Goal: Find specific page/section: Find specific page/section

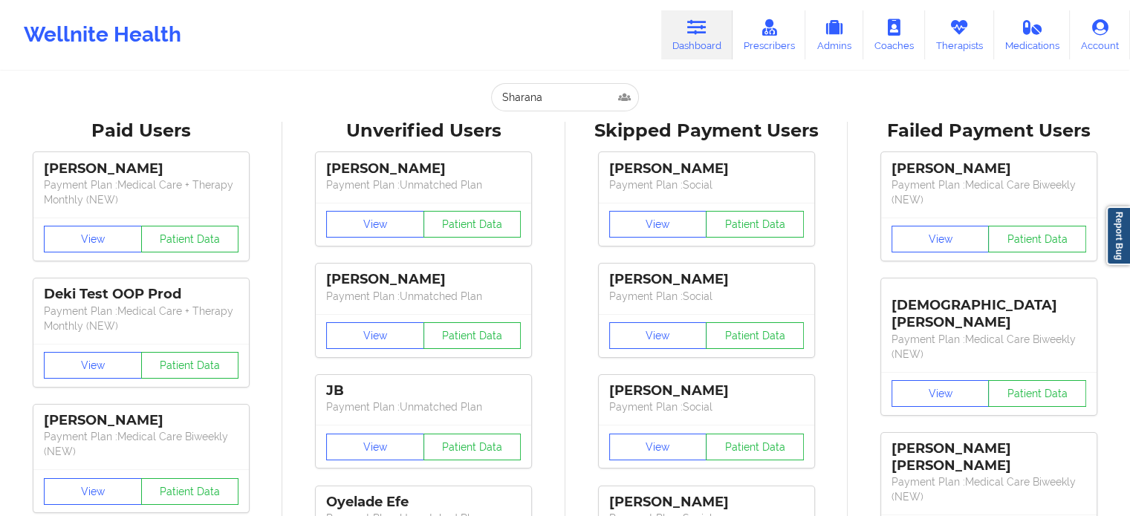
type input "[EMAIL_ADDRESS][DOMAIN_NAME]"
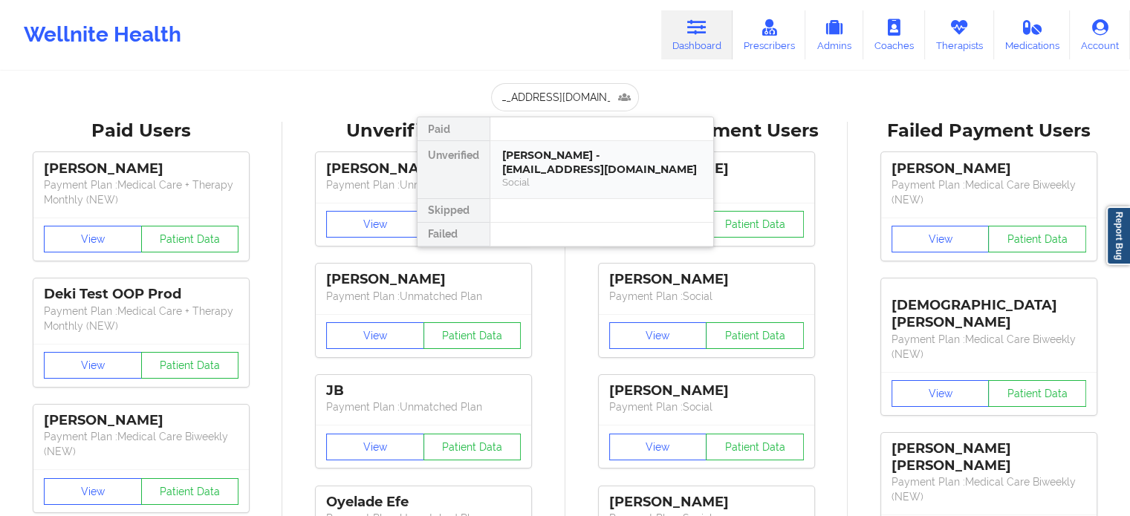
click at [566, 175] on div "[PERSON_NAME] - [EMAIL_ADDRESS][DOMAIN_NAME]" at bounding box center [601, 162] width 199 height 27
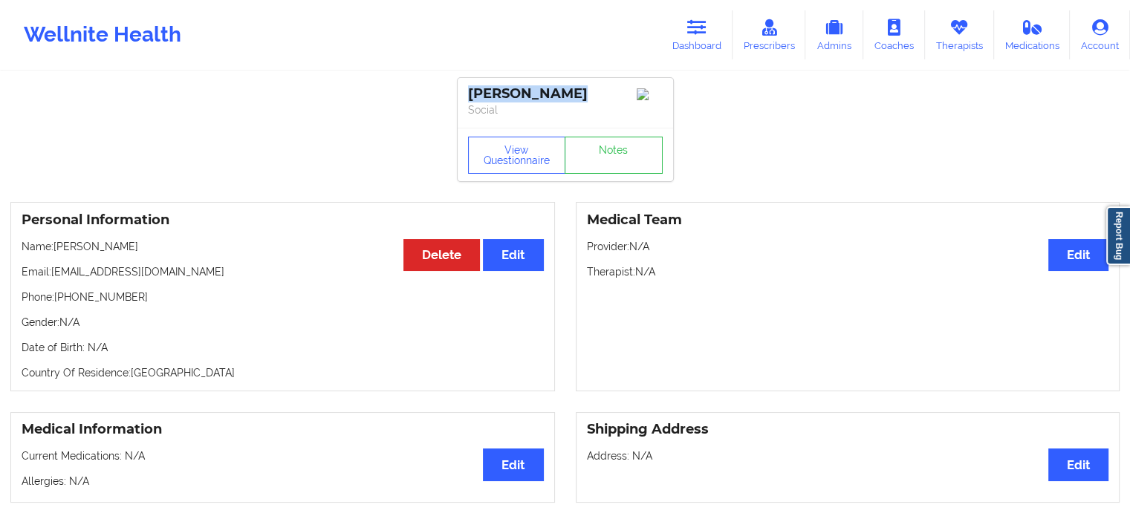
drag, startPoint x: 585, startPoint y: 91, endPoint x: 463, endPoint y: 100, distance: 122.1
click at [463, 100] on div "[PERSON_NAME] Social" at bounding box center [565, 103] width 215 height 50
copy div "[PERSON_NAME]"
drag, startPoint x: 172, startPoint y: 277, endPoint x: 55, endPoint y: 275, distance: 117.4
click at [55, 273] on p "Email: [EMAIL_ADDRESS][DOMAIN_NAME]" at bounding box center [283, 272] width 522 height 15
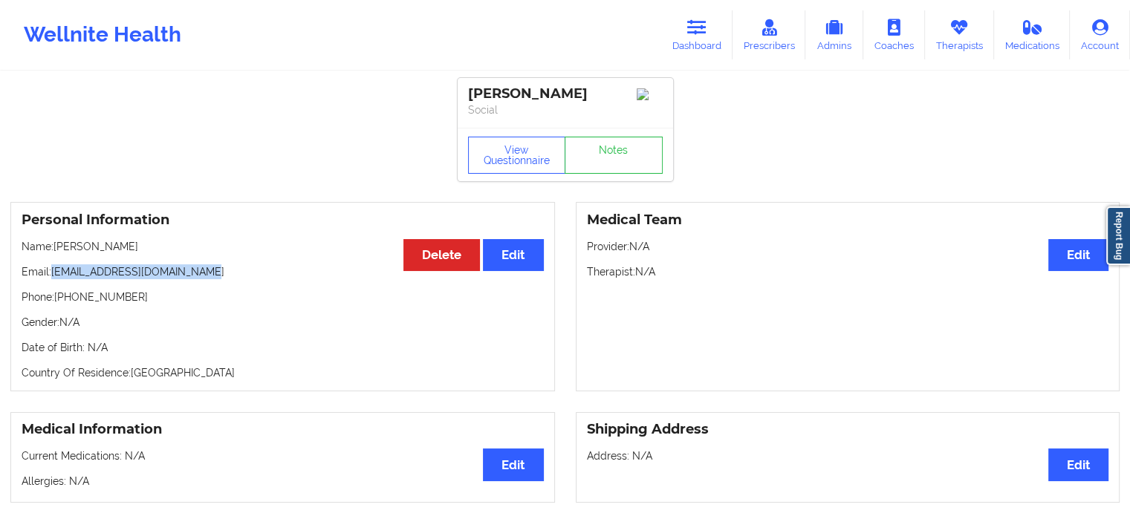
copy p "[EMAIL_ADDRESS][DOMAIN_NAME]"
